Goal: Transaction & Acquisition: Obtain resource

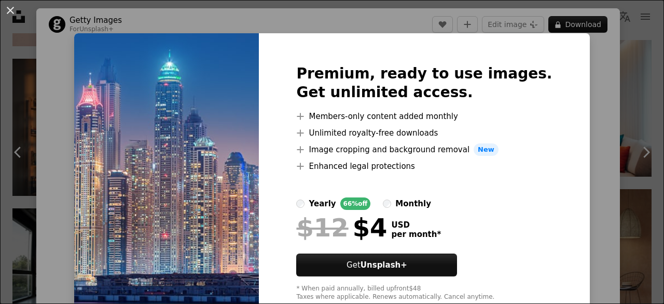
click at [601, 63] on div "An X shape Premium, ready to use images. Get unlimited access. A plus sign Memb…" at bounding box center [332, 152] width 664 height 304
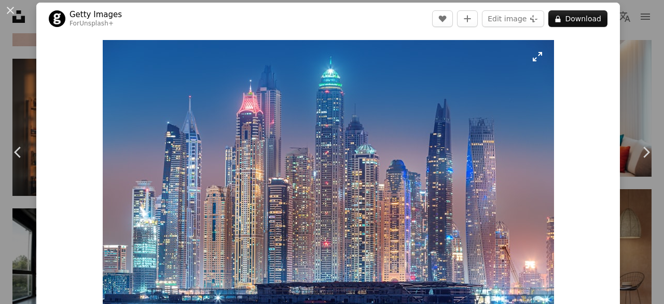
scroll to position [9, 0]
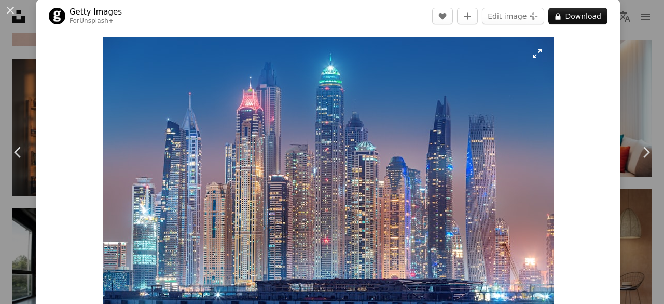
click at [541, 58] on img "Zoom in on this image" at bounding box center [329, 187] width 452 height 301
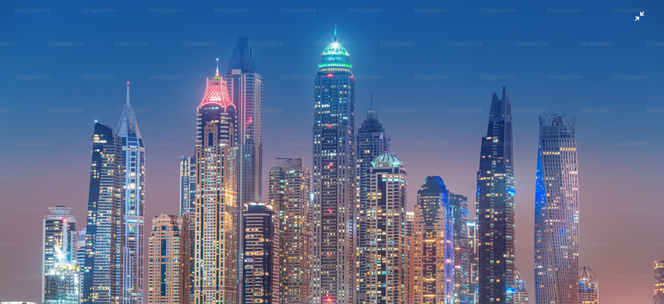
scroll to position [67, 0]
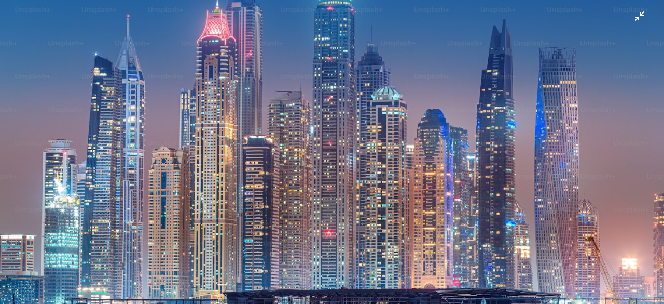
click at [1, 1] on img "Zoom out on this image" at bounding box center [331, 155] width 665 height 444
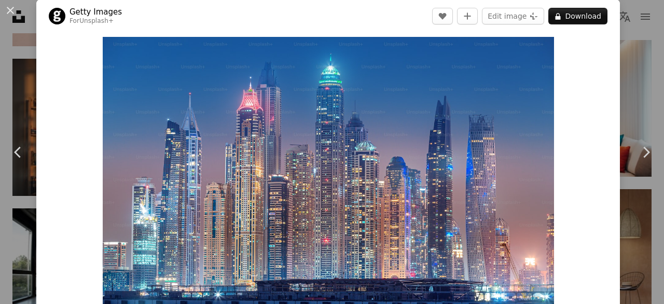
scroll to position [43, 0]
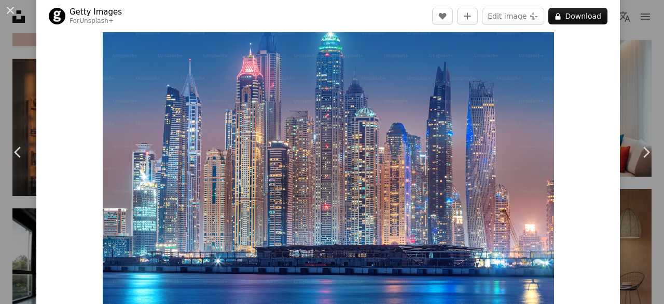
click at [520, 62] on img "Zoom in on this image" at bounding box center [329, 153] width 452 height 301
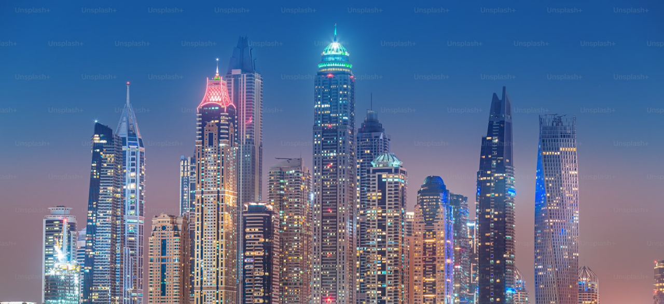
scroll to position [67, 0]
